Goal: Task Accomplishment & Management: Complete application form

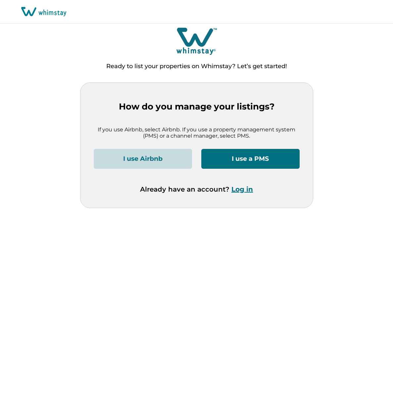
click at [174, 159] on button "I use Airbnb" at bounding box center [143, 159] width 98 height 20
click at [239, 162] on button "I use a PMS" at bounding box center [250, 159] width 98 height 20
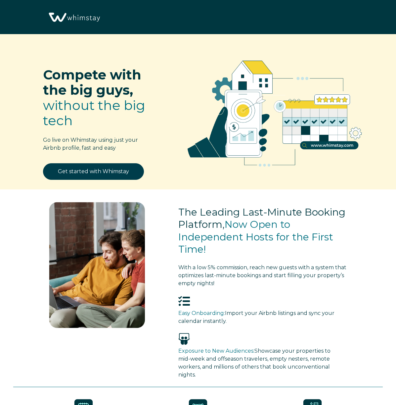
select select "NL"
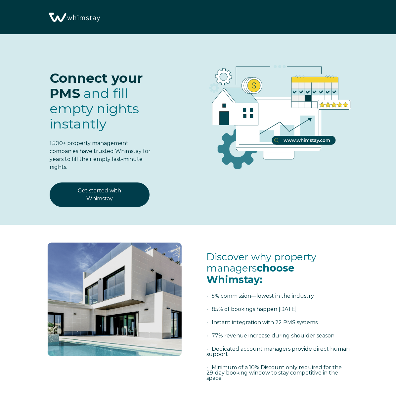
select select "NL"
select select "Standard"
